Goal: Transaction & Acquisition: Purchase product/service

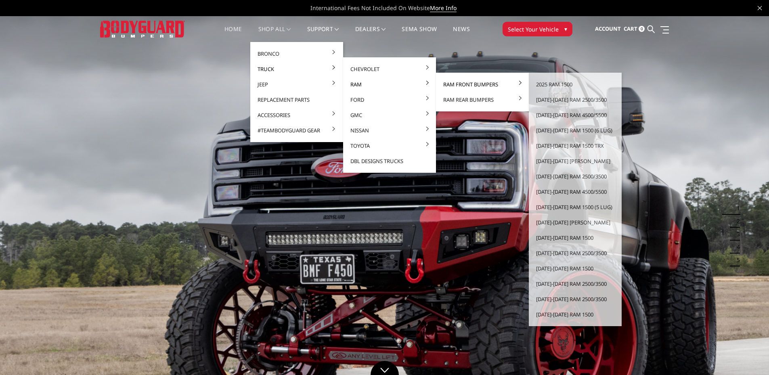
click at [456, 85] on link "Ram Front Bumpers" at bounding box center [482, 84] width 86 height 15
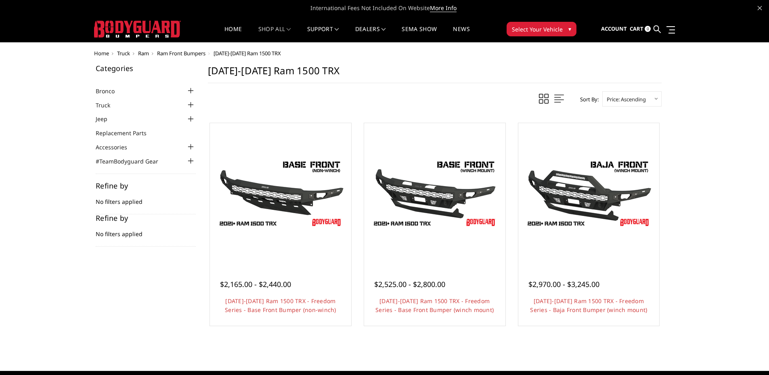
click at [166, 52] on span "Ram Front Bumpers" at bounding box center [181, 53] width 48 height 7
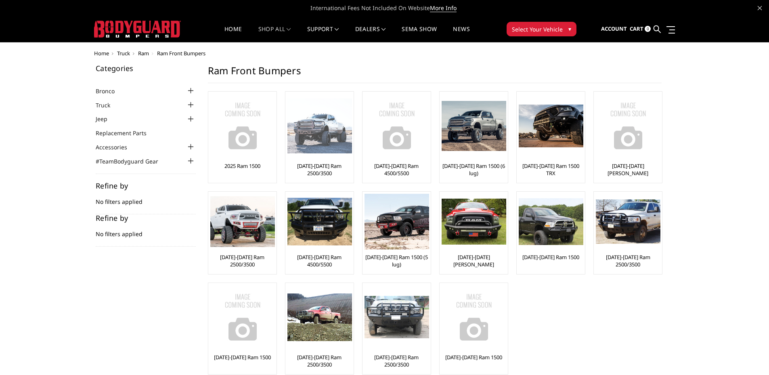
click at [328, 169] on link "[DATE]-[DATE] Ram 2500/3500" at bounding box center [319, 169] width 64 height 15
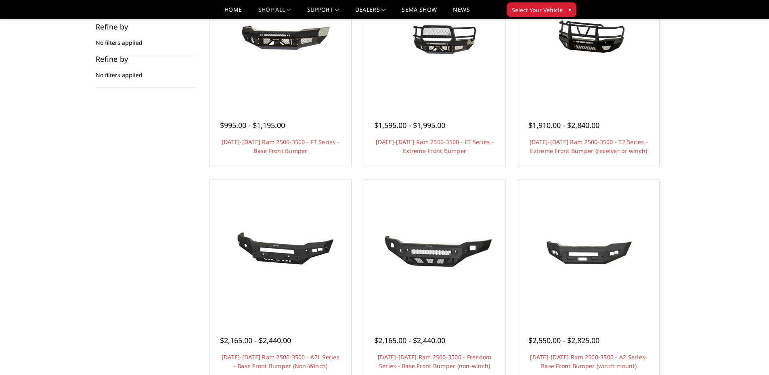
scroll to position [161, 0]
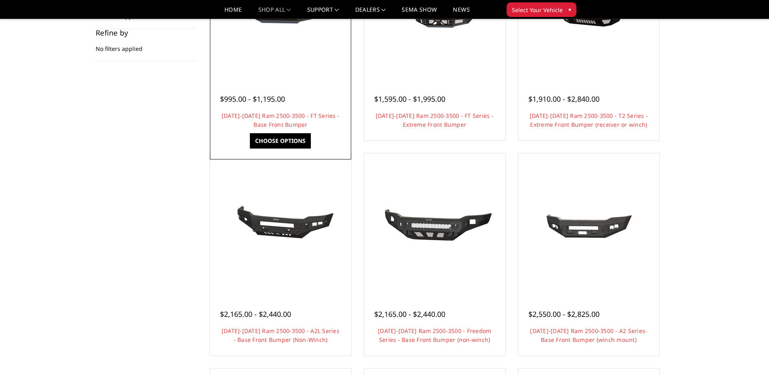
click at [283, 142] on link "Choose Options" at bounding box center [280, 140] width 61 height 15
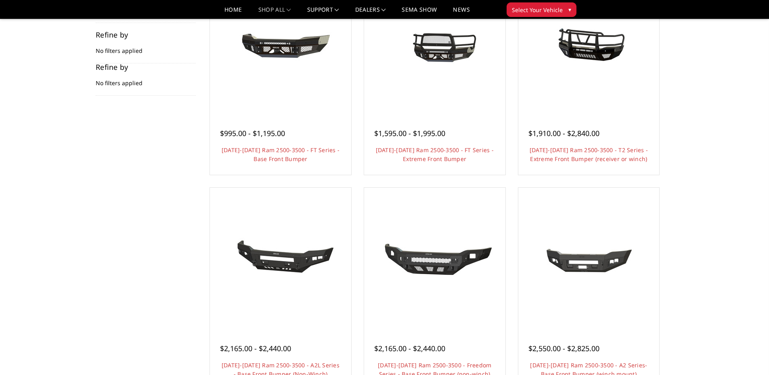
scroll to position [81, 0]
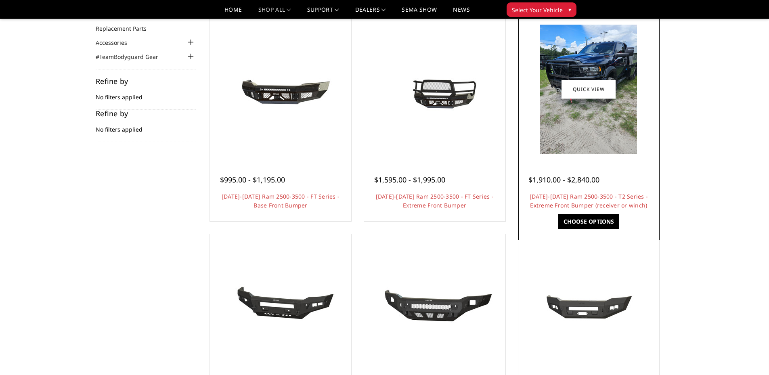
click at [586, 223] on link "Choose Options" at bounding box center [588, 221] width 61 height 15
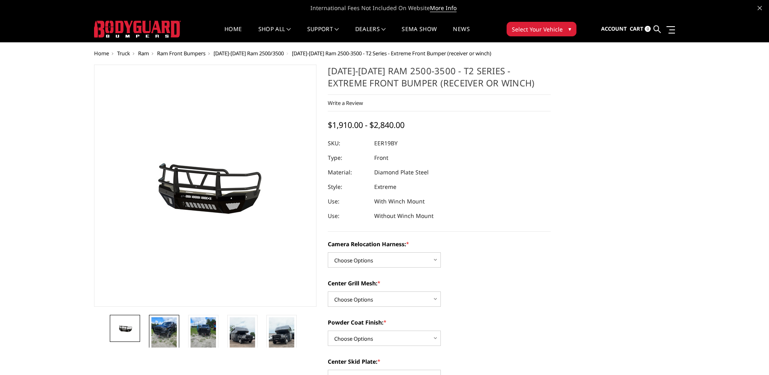
click at [165, 320] on img at bounding box center [163, 334] width 25 height 34
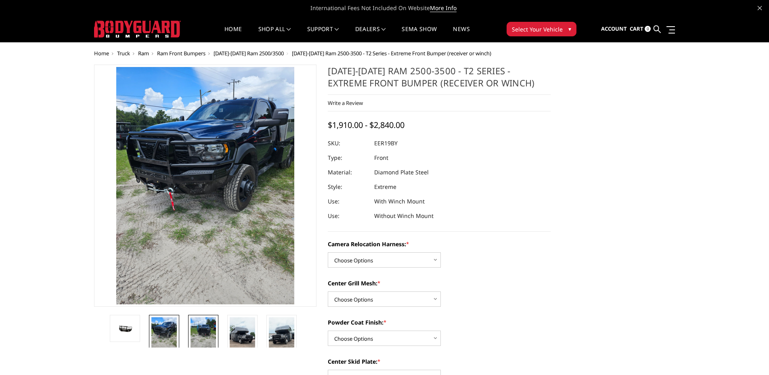
click at [201, 326] on img at bounding box center [203, 334] width 25 height 34
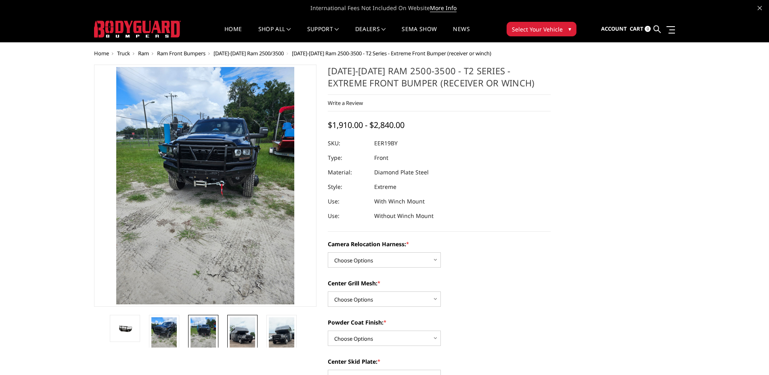
click at [237, 330] on img at bounding box center [242, 339] width 25 height 45
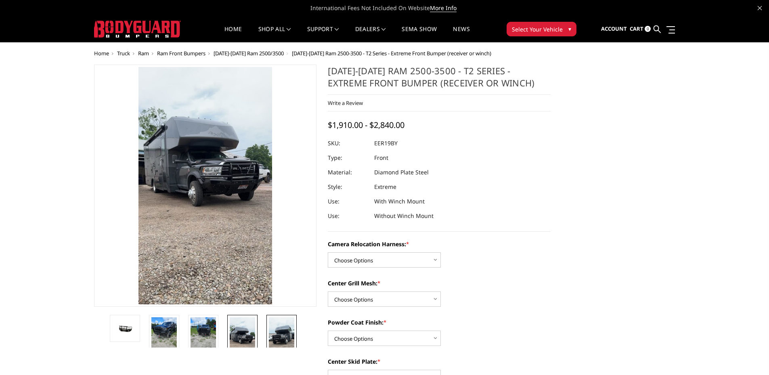
click at [283, 334] on img at bounding box center [281, 339] width 25 height 45
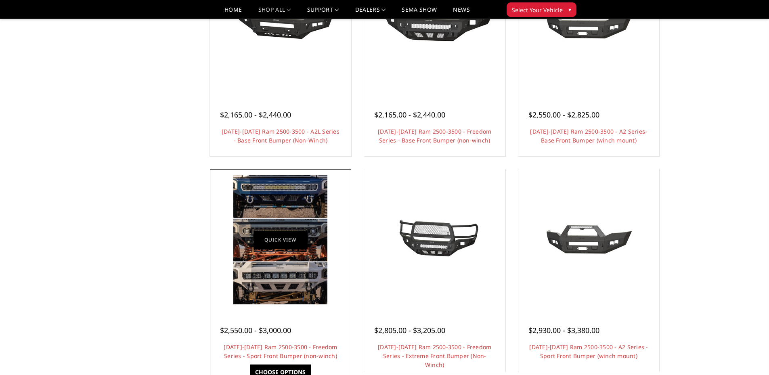
scroll to position [363, 0]
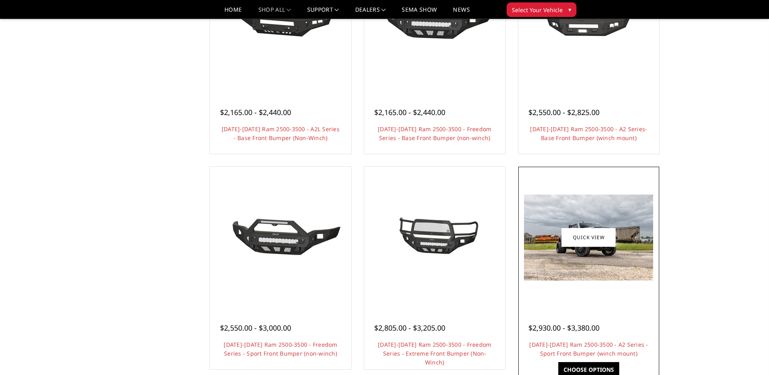
click at [595, 369] on link "Choose Options" at bounding box center [588, 369] width 61 height 15
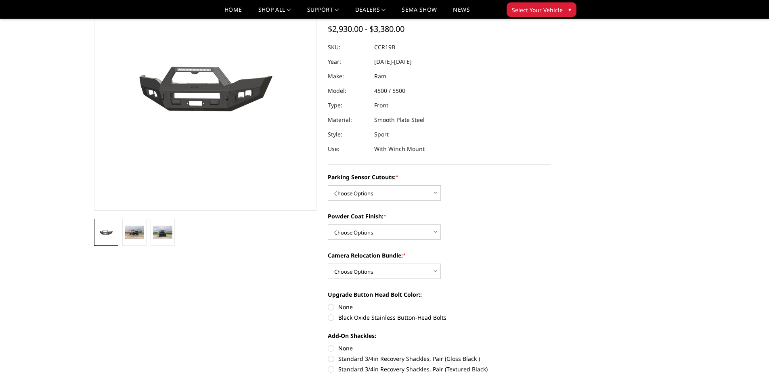
scroll to position [81, 0]
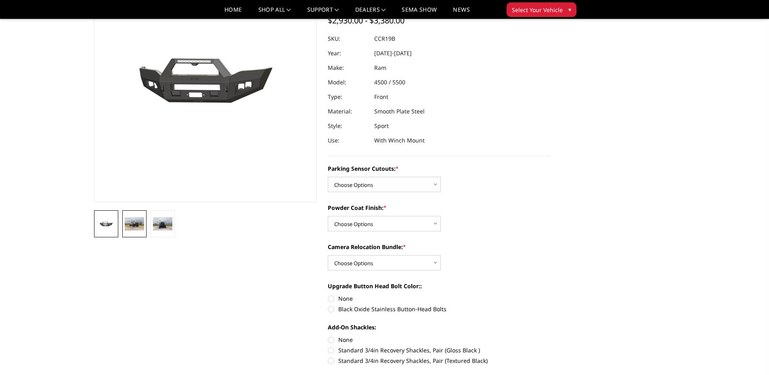
click at [132, 230] on img at bounding box center [134, 223] width 19 height 13
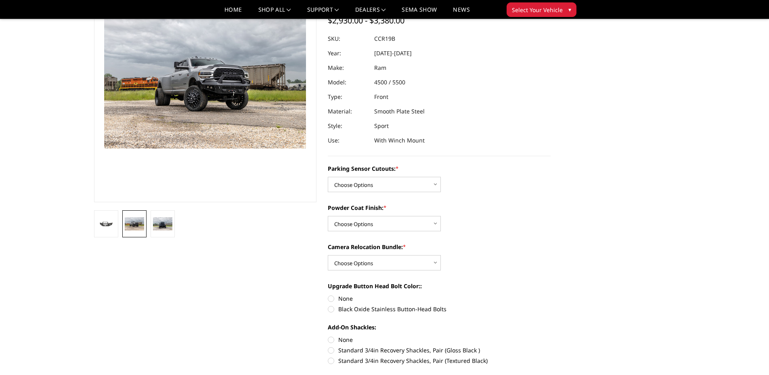
scroll to position [59, 0]
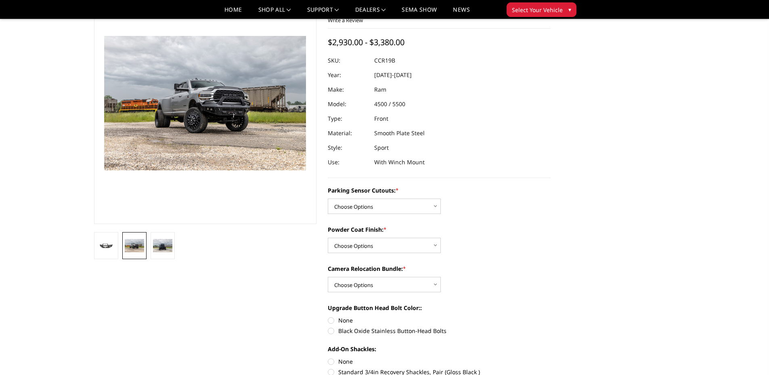
click at [156, 110] on img at bounding box center [271, 100] width 517 height 345
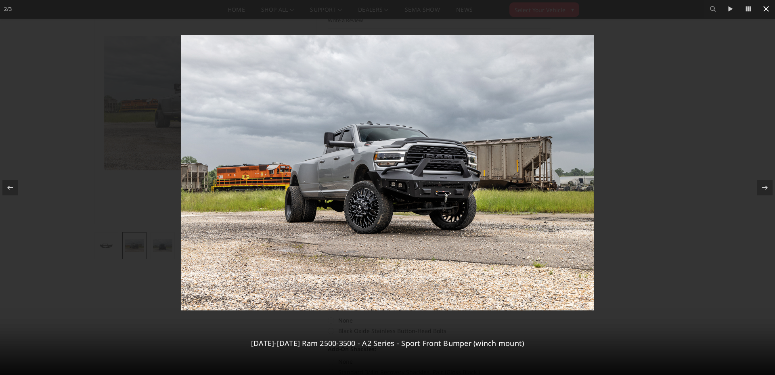
click at [765, 13] on icon at bounding box center [766, 9] width 10 height 10
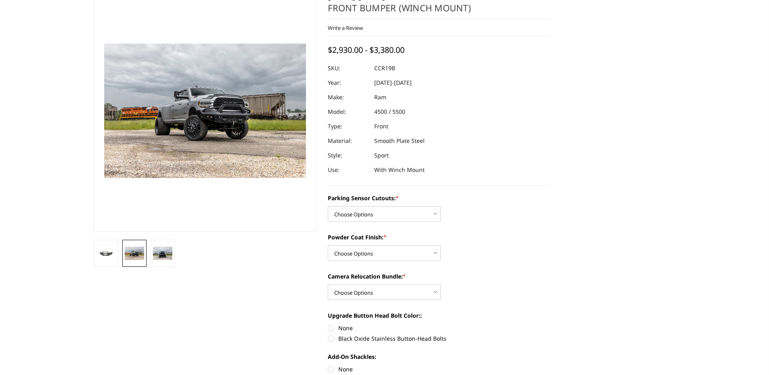
scroll to position [0, 0]
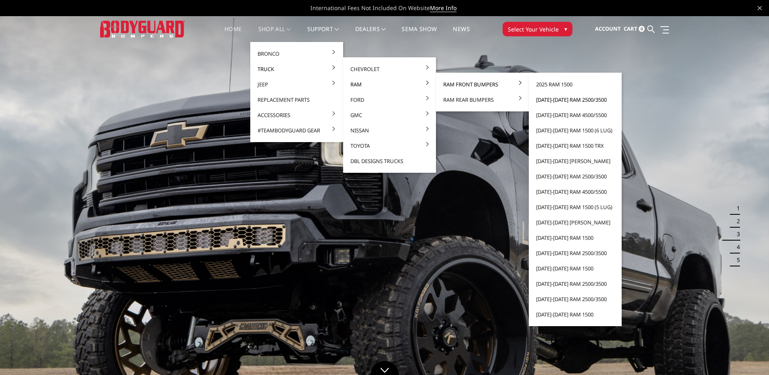
click at [563, 102] on link "[DATE]-[DATE] Ram 2500/3500" at bounding box center [575, 99] width 86 height 15
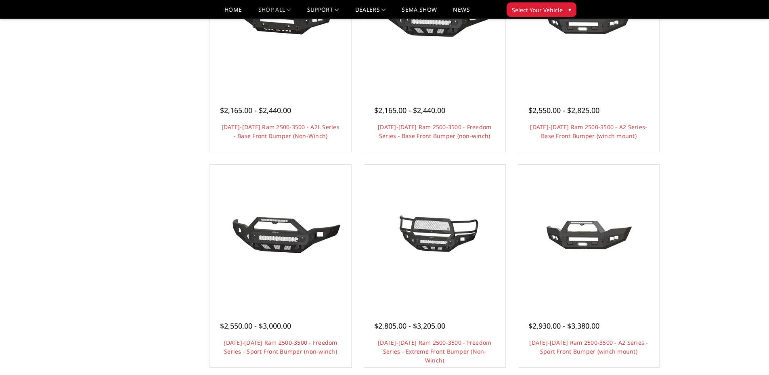
scroll to position [404, 0]
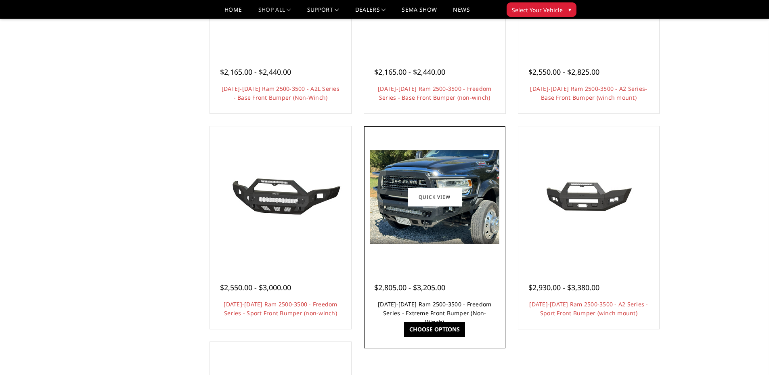
click at [434, 312] on link "[DATE]-[DATE] Ram 2500-3500 - Freedom Series - Extreme Front Bumper (Non-Winch)" at bounding box center [434, 312] width 113 height 25
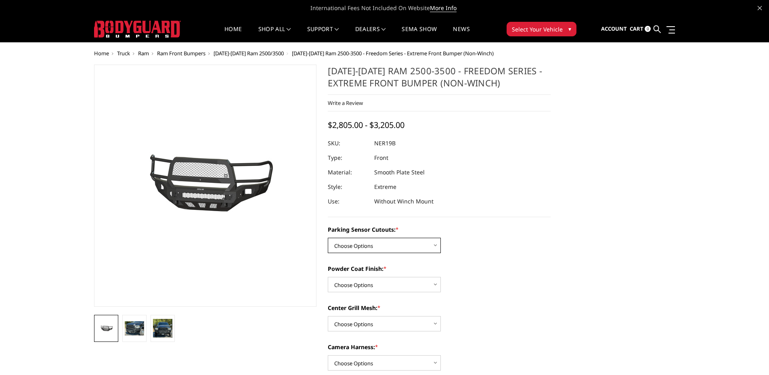
click at [409, 249] on select "Choose Options No - Without Parking Sensor Cutouts Yes - With Parking Sensor Cu…" at bounding box center [384, 245] width 113 height 15
select select "2700"
click at [328, 238] on select "Choose Options No - Without Parking Sensor Cutouts Yes - With Parking Sensor Cu…" at bounding box center [384, 245] width 113 height 15
click at [385, 280] on select "Choose Options Bare Metal Texture Black Powder Coat" at bounding box center [384, 284] width 113 height 15
select select "2703"
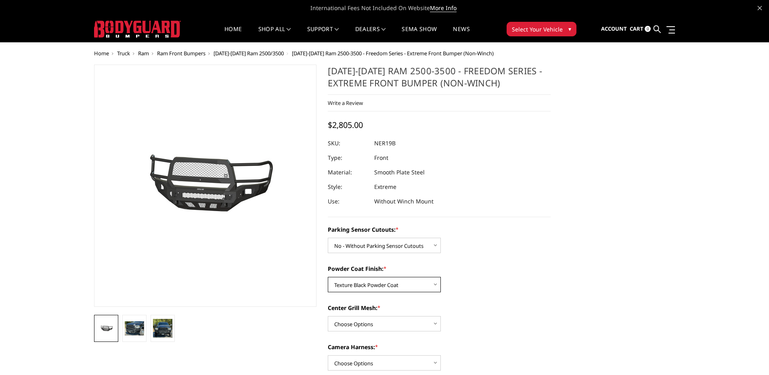
click at [328, 277] on select "Choose Options Bare Metal Texture Black Powder Coat" at bounding box center [384, 284] width 113 height 15
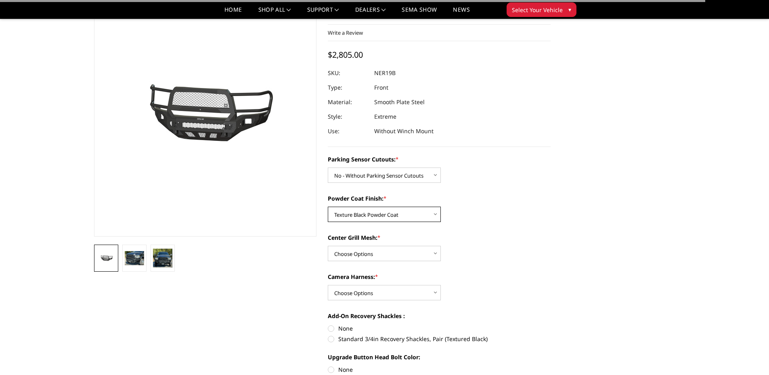
scroll to position [121, 0]
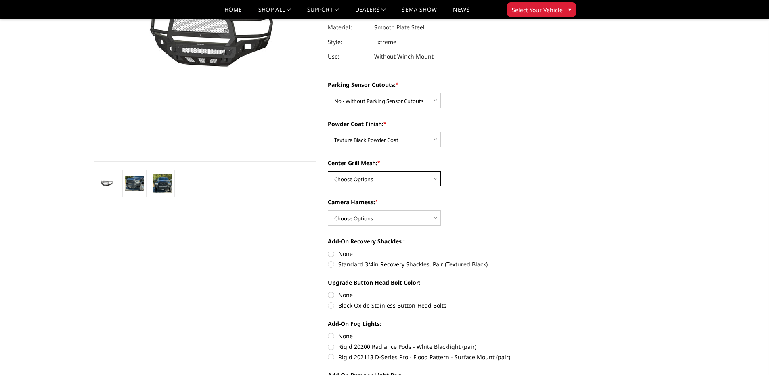
click at [361, 174] on select "Choose Options With Center Grill Mesh Without Center Grill Mesh" at bounding box center [384, 178] width 113 height 15
select select "2705"
click at [328, 171] on select "Choose Options With Center Grill Mesh Without Center Grill Mesh" at bounding box center [384, 178] width 113 height 15
click at [396, 222] on select "Choose Options WITH Camera Harness WITHOUT Camera Harness" at bounding box center [384, 217] width 113 height 15
select select "2707"
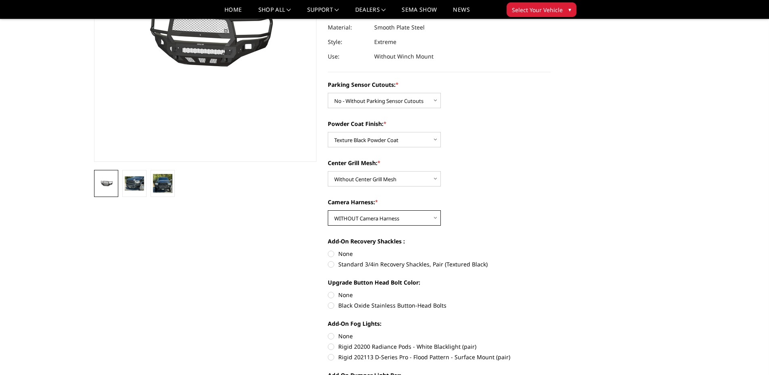
click at [328, 210] on select "Choose Options WITH Camera Harness WITHOUT Camera Harness" at bounding box center [384, 217] width 113 height 15
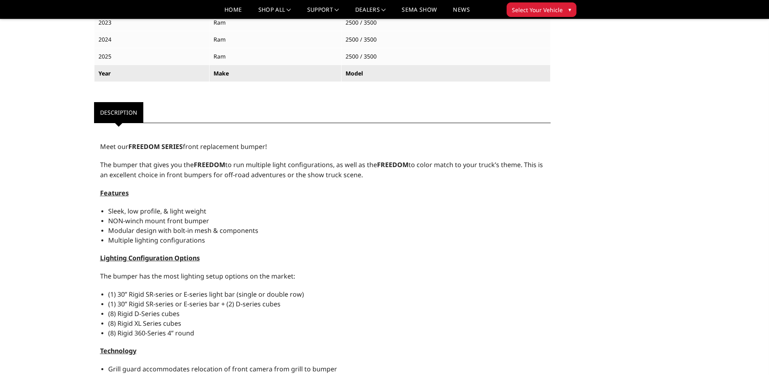
scroll to position [686, 0]
